Goal: Use online tool/utility: Use online tool/utility

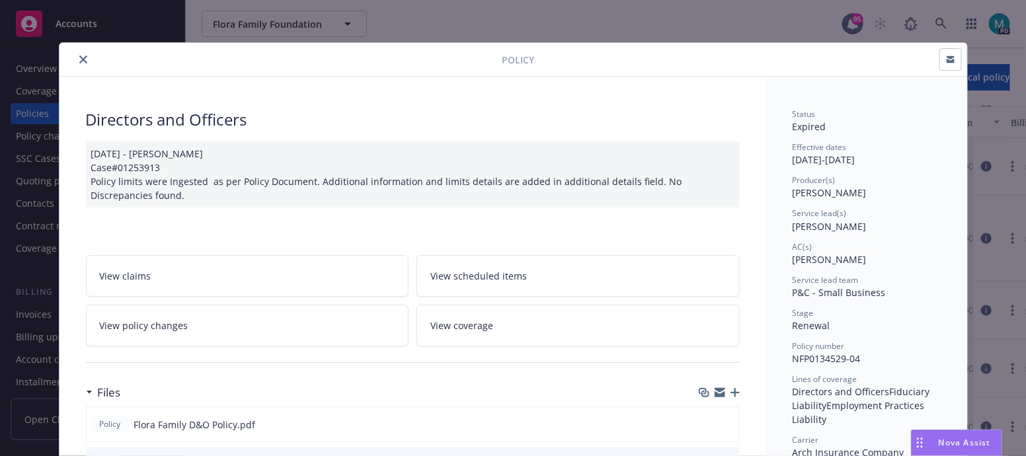
click at [75, 58] on button "close" at bounding box center [83, 60] width 16 height 16
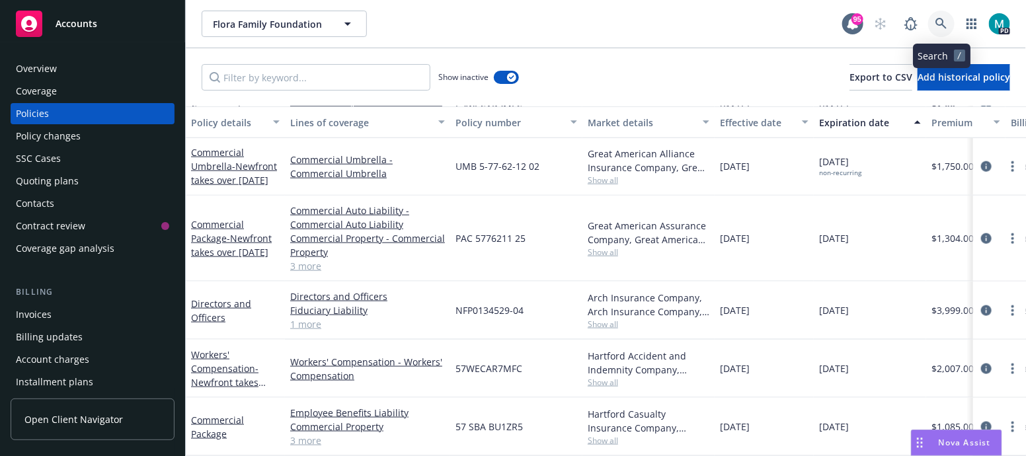
click at [938, 25] on icon at bounding box center [941, 24] width 12 height 12
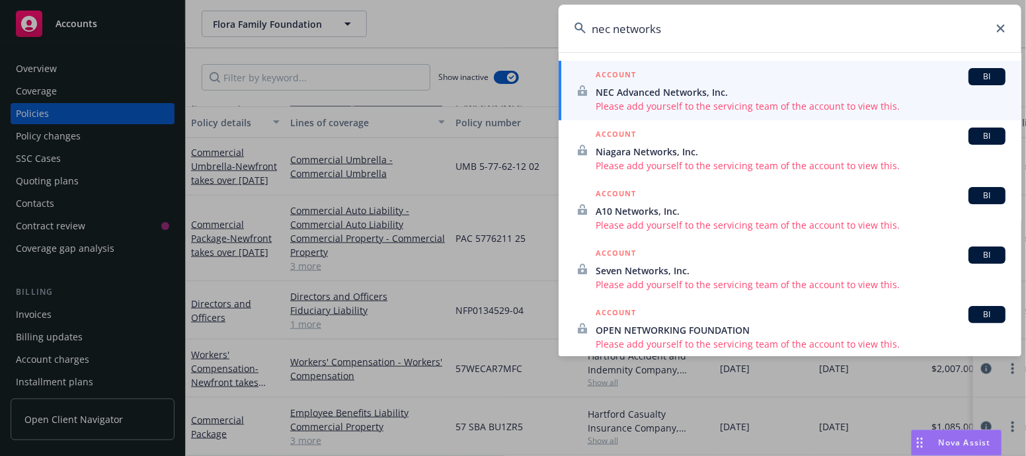
type input "nec networks"
click at [724, 97] on span "NEC Advanced Networks, Inc." at bounding box center [800, 92] width 410 height 14
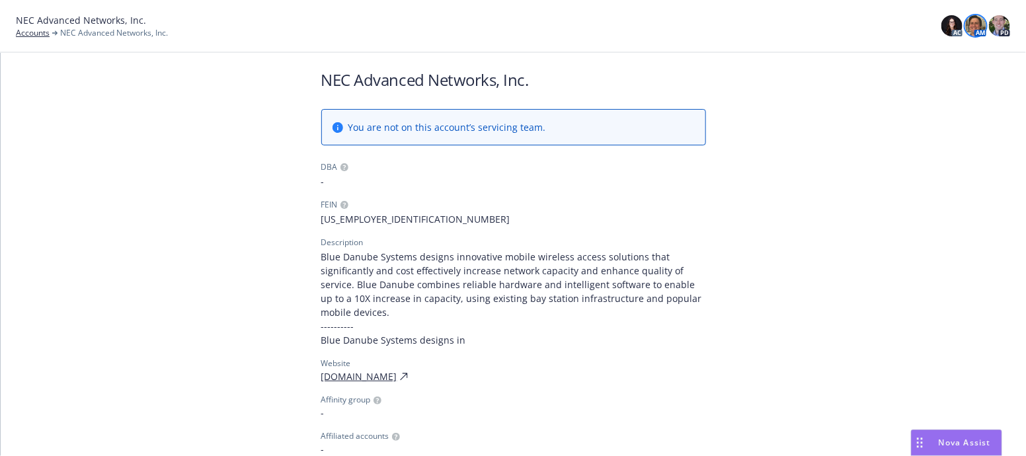
click at [973, 24] on img at bounding box center [975, 25] width 21 height 21
click at [998, 24] on img at bounding box center [999, 25] width 21 height 21
click at [947, 26] on img at bounding box center [951, 25] width 21 height 21
click at [1010, 19] on div "NEC Advanced Networks, Inc. Accounts NEC Advanced Networks, Inc. AC AM PD" at bounding box center [513, 26] width 1026 height 53
click at [1004, 22] on img at bounding box center [999, 25] width 21 height 21
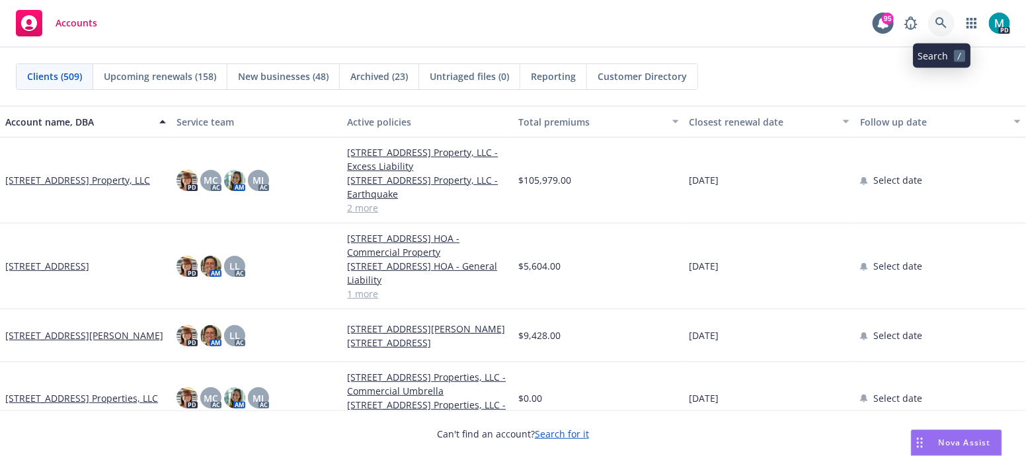
click at [942, 23] on icon at bounding box center [940, 22] width 11 height 11
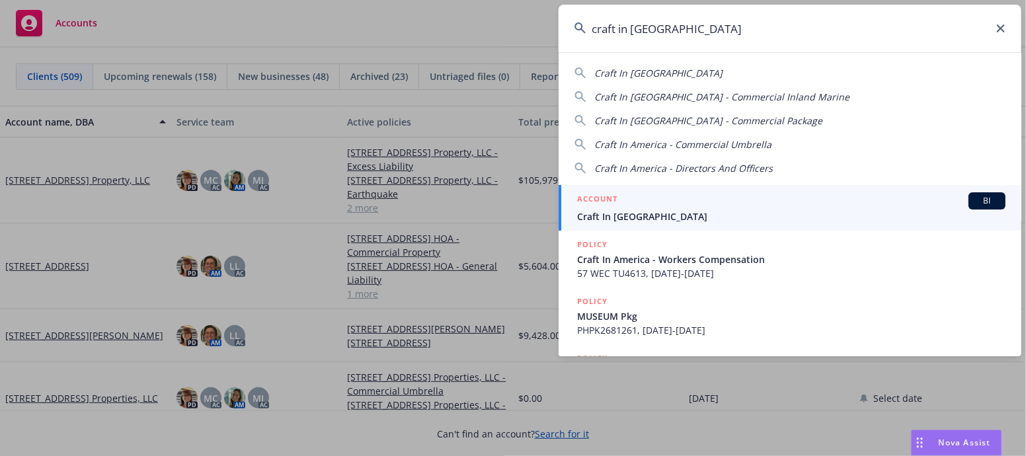
type input "craft in [GEOGRAPHIC_DATA]"
click at [605, 216] on span "Craft In [GEOGRAPHIC_DATA]" at bounding box center [791, 216] width 428 height 14
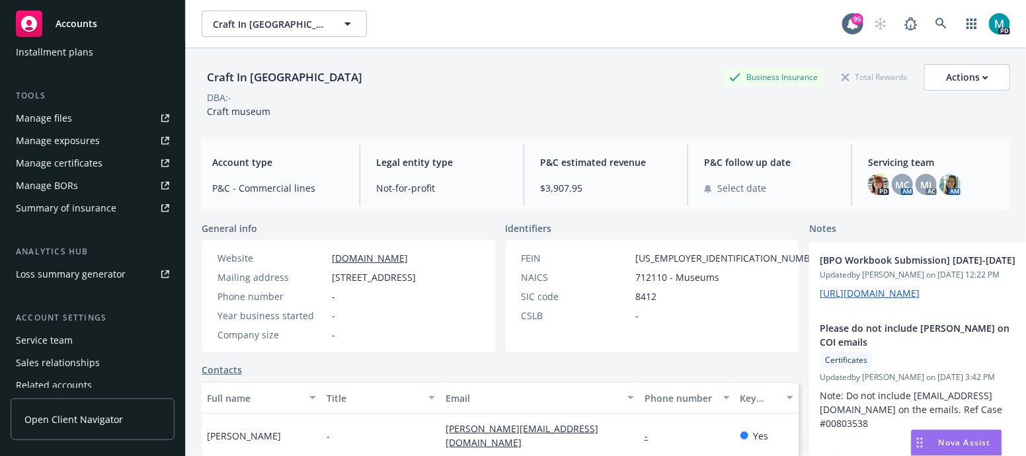
scroll to position [382, 0]
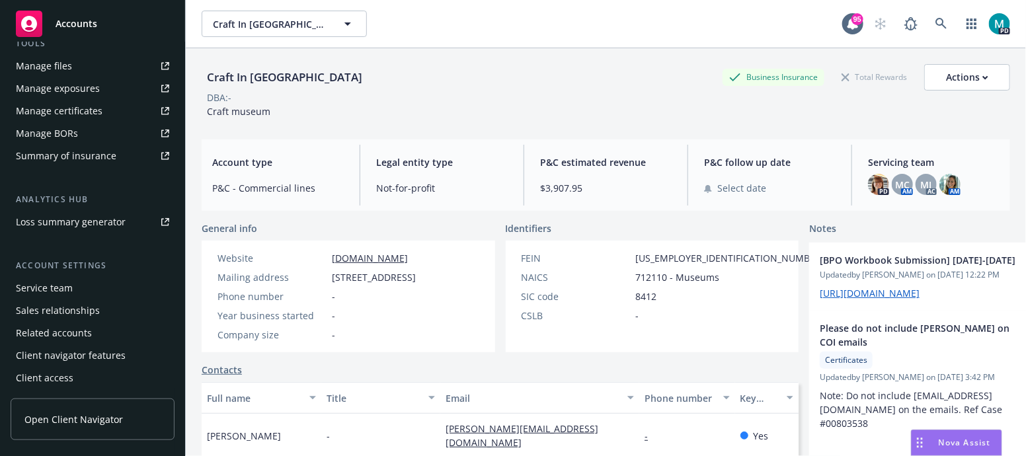
click at [96, 221] on div "Loss summary generator" at bounding box center [71, 221] width 110 height 21
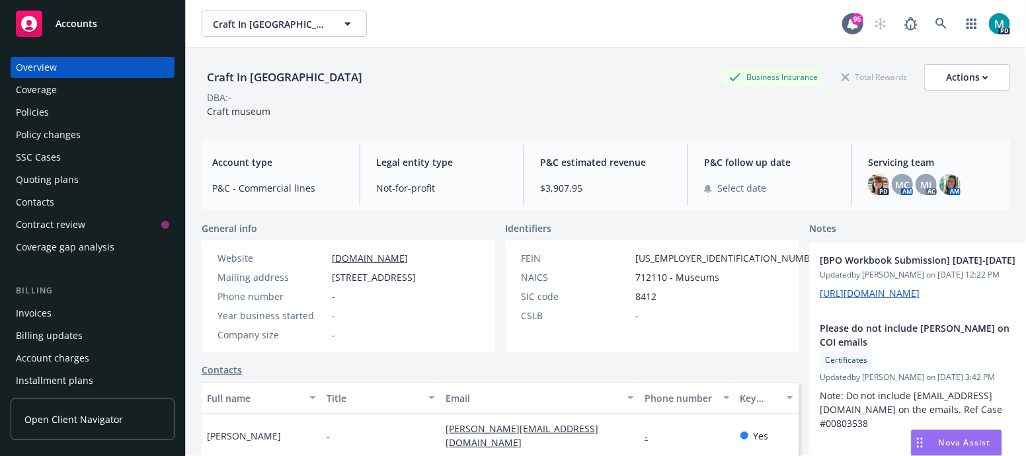
scroll to position [0, 0]
